Goal: Task Accomplishment & Management: Use online tool/utility

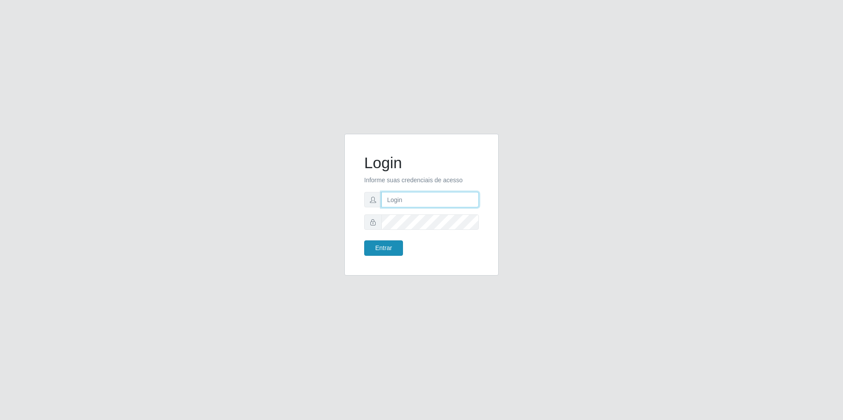
type input "[EMAIL_ADDRESS][DOMAIN_NAME]"
click at [389, 250] on button "Entrar" at bounding box center [383, 248] width 39 height 15
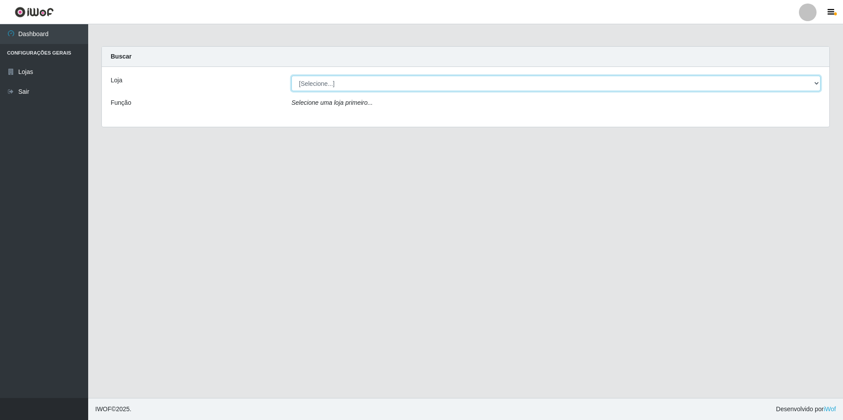
click at [394, 78] on select "[Selecione...] Extrabom - Loja 57 Anchieta" at bounding box center [555, 83] width 529 height 15
select select "470"
click at [291, 76] on select "[Selecione...] Extrabom - Loja 57 Anchieta" at bounding box center [555, 83] width 529 height 15
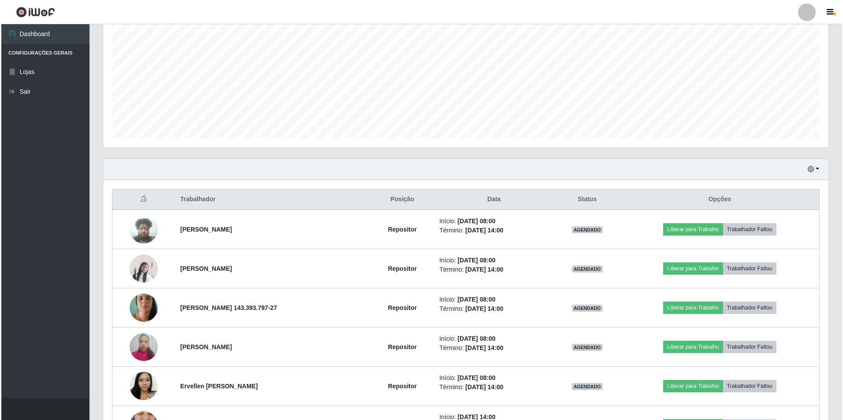
scroll to position [220, 0]
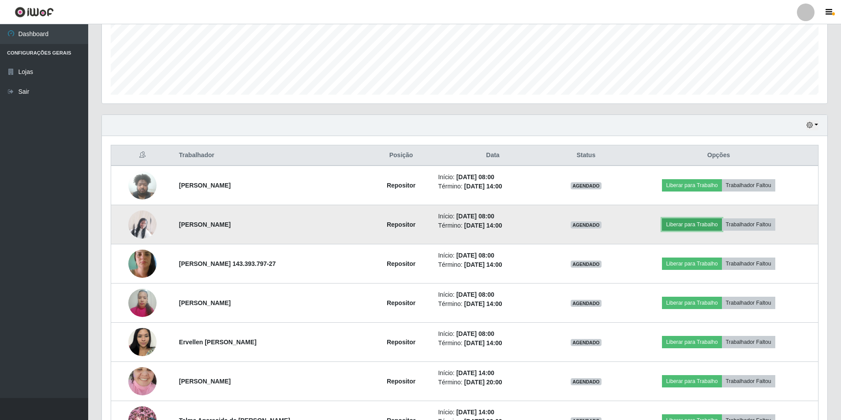
click at [678, 224] on button "Liberar para Trabalho" at bounding box center [692, 225] width 60 height 12
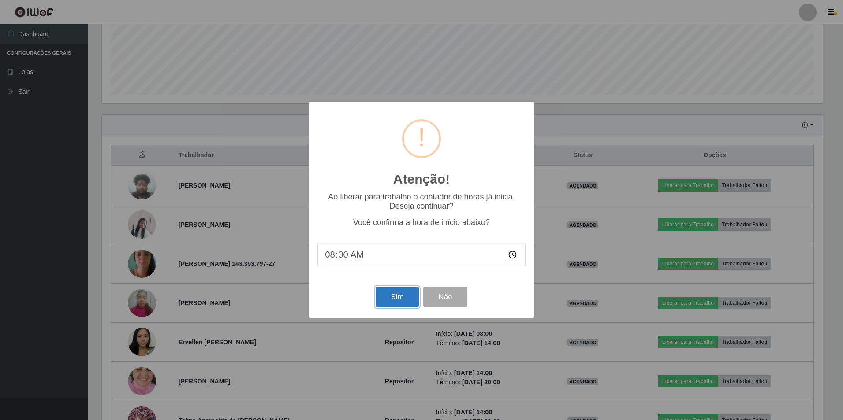
click at [385, 295] on button "Sim" at bounding box center [397, 297] width 43 height 21
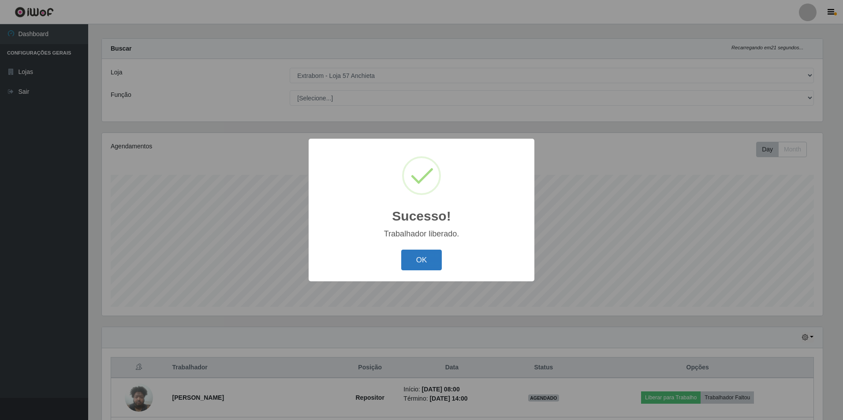
click at [411, 261] on button "OK" at bounding box center [421, 260] width 41 height 21
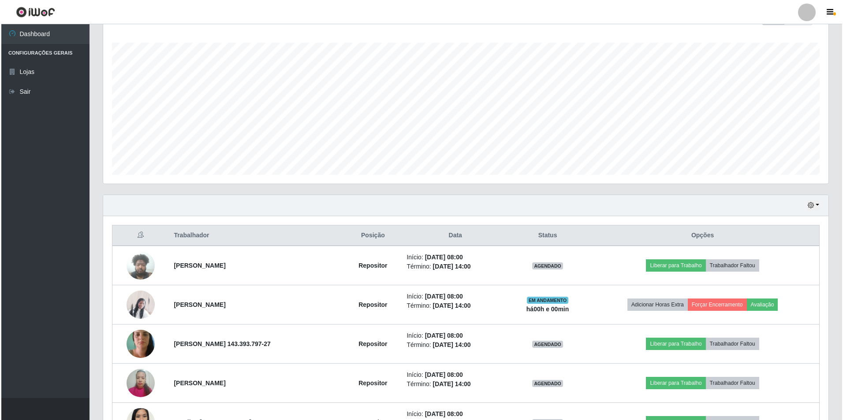
scroll to position [228, 0]
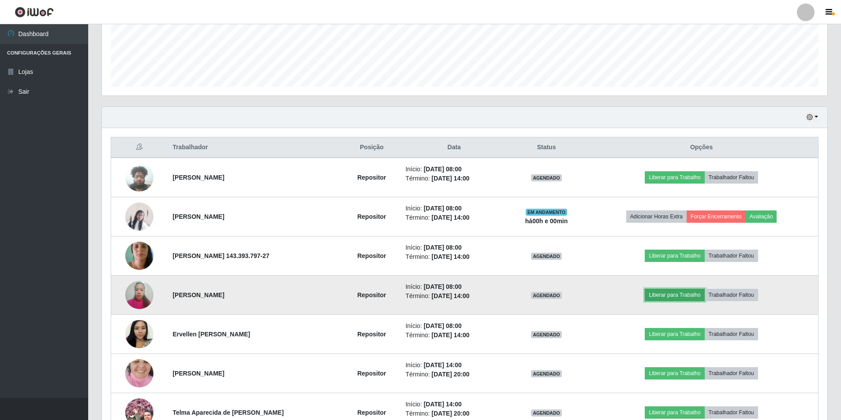
click at [659, 294] on button "Liberar para Trabalho" at bounding box center [674, 295] width 60 height 12
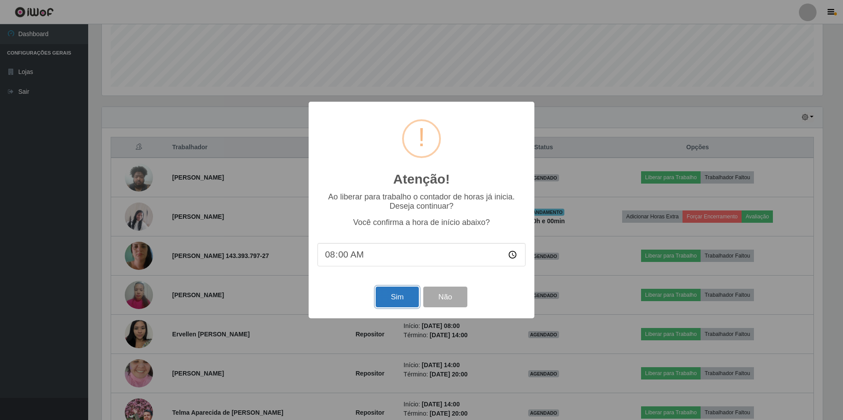
click at [388, 297] on button "Sim" at bounding box center [397, 297] width 43 height 21
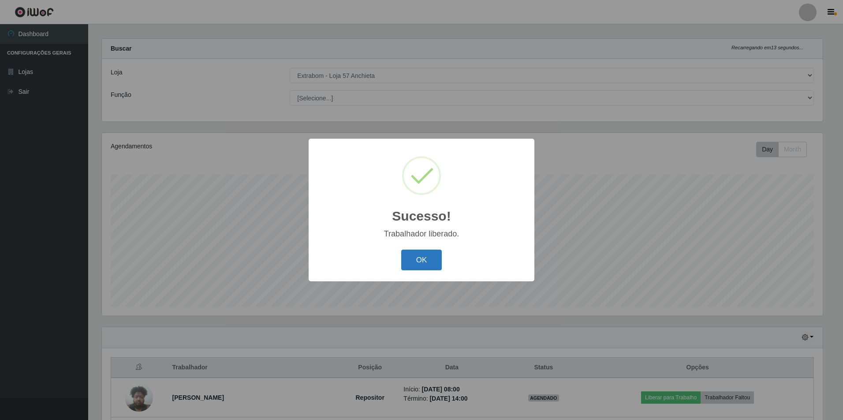
click at [424, 259] on button "OK" at bounding box center [421, 260] width 41 height 21
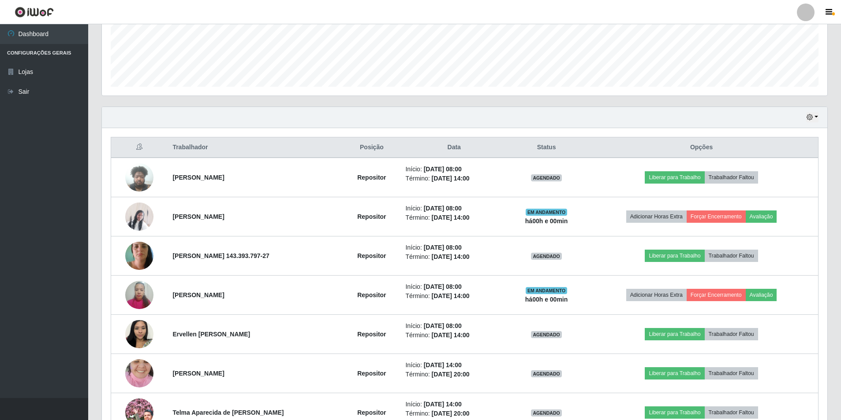
scroll to position [272, 0]
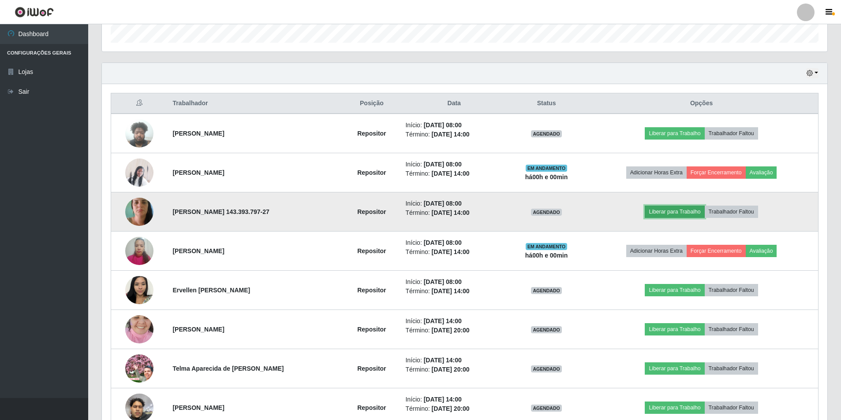
click at [674, 214] on button "Liberar para Trabalho" at bounding box center [674, 212] width 60 height 12
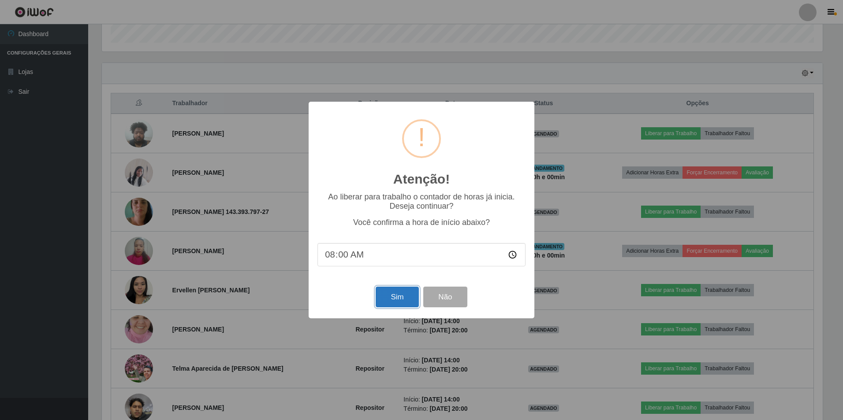
click at [397, 297] on button "Sim" at bounding box center [397, 297] width 43 height 21
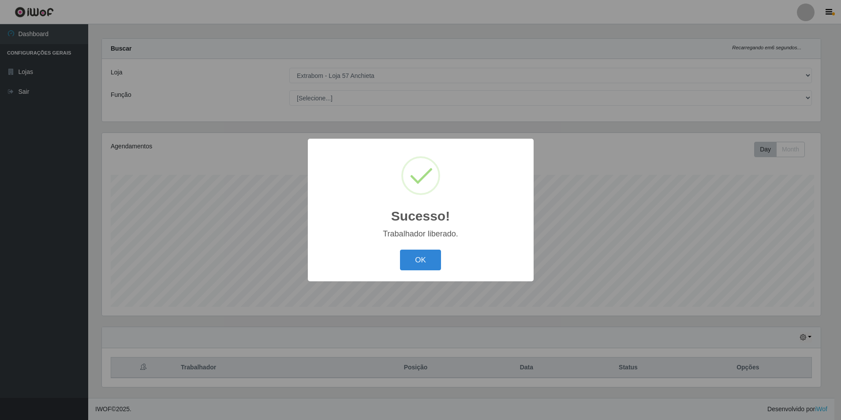
scroll to position [0, 0]
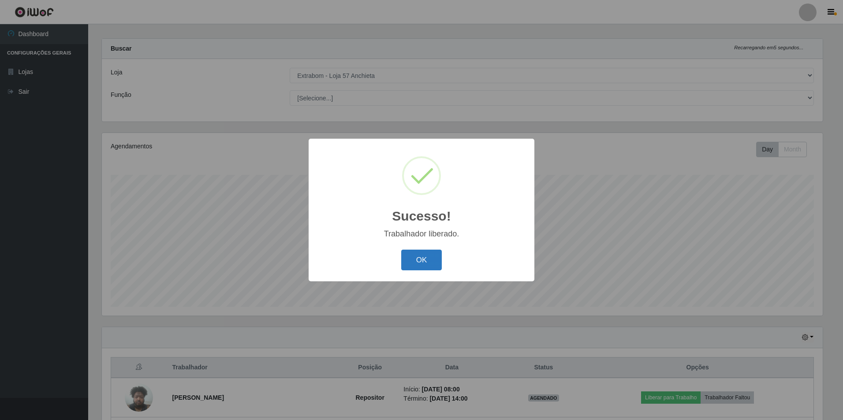
click at [423, 261] on button "OK" at bounding box center [421, 260] width 41 height 21
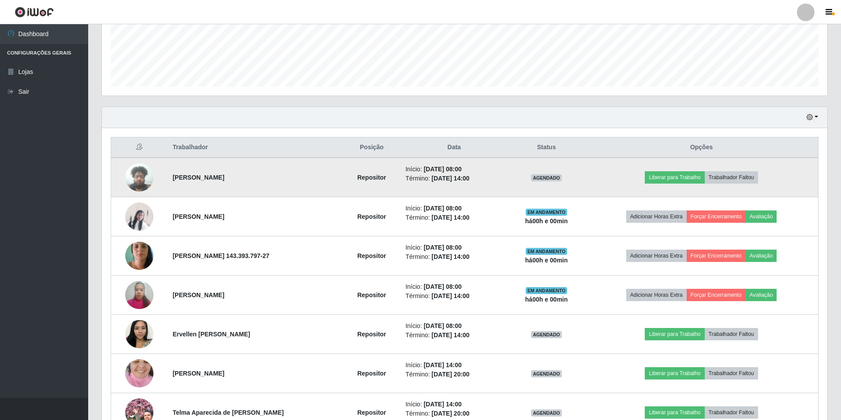
click at [135, 174] on img at bounding box center [139, 177] width 28 height 37
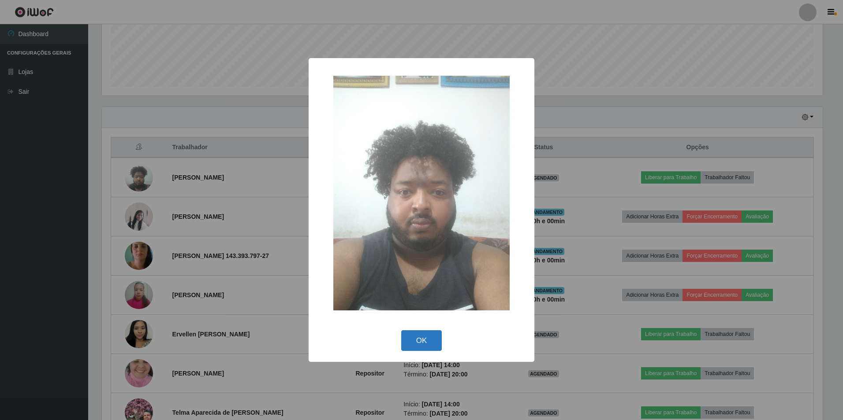
click at [420, 340] on button "OK" at bounding box center [421, 341] width 41 height 21
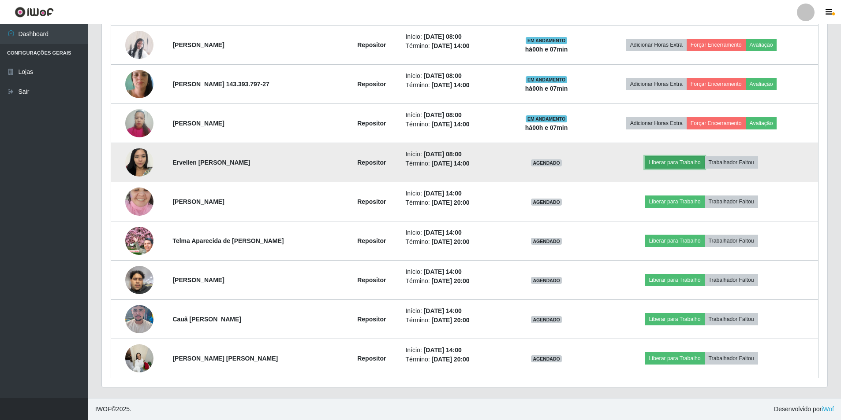
click at [657, 162] on button "Liberar para Trabalho" at bounding box center [674, 162] width 60 height 12
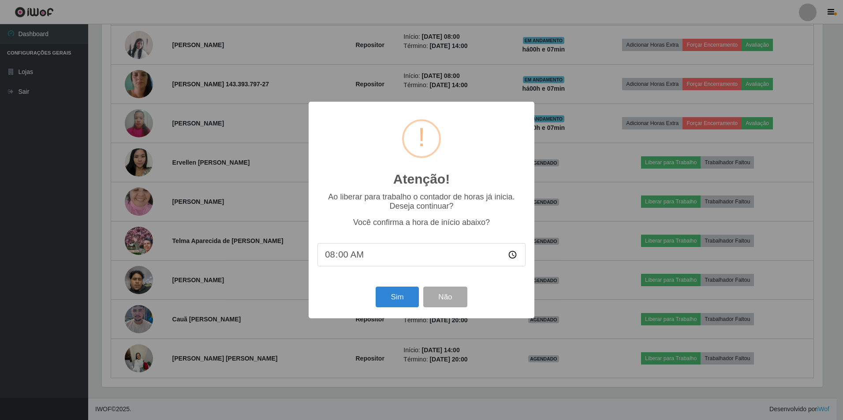
click at [344, 261] on input "08:00" at bounding box center [421, 254] width 208 height 23
type input "08:07"
click at [392, 302] on button "Sim" at bounding box center [397, 297] width 43 height 21
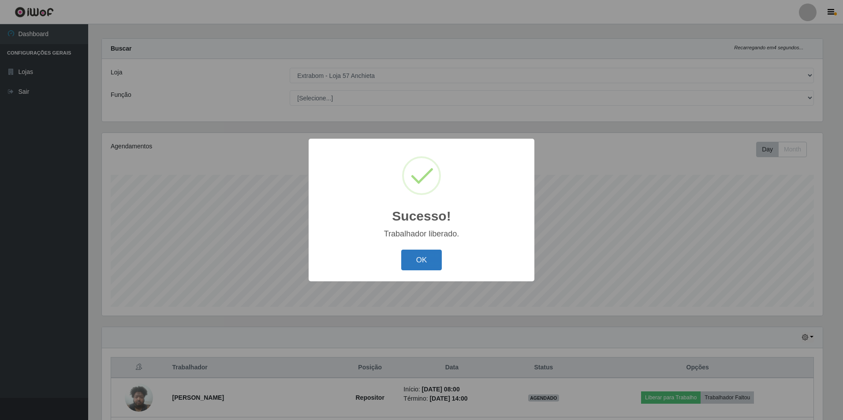
click at [421, 264] on button "OK" at bounding box center [421, 260] width 41 height 21
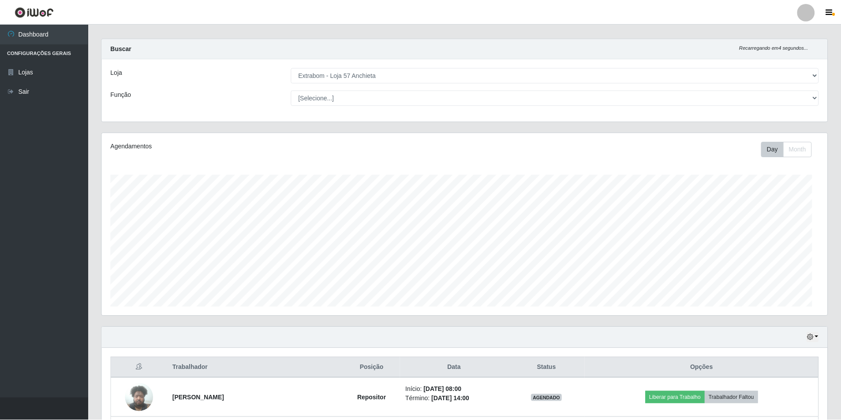
scroll to position [183, 725]
